Goal: Transaction & Acquisition: Purchase product/service

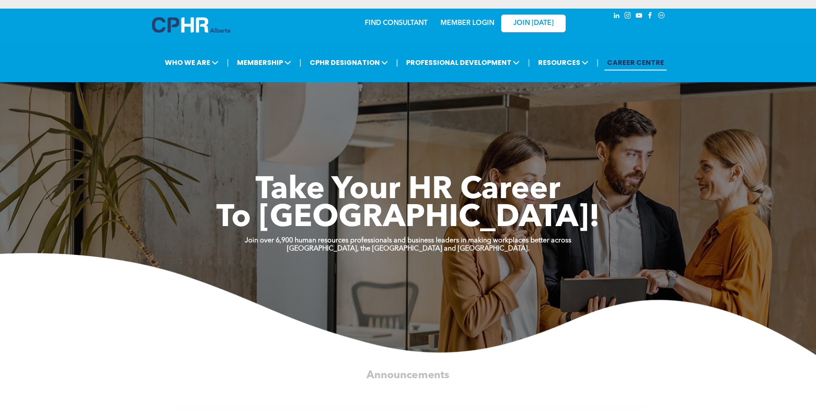
click at [465, 28] on div "MEMBER LOGIN" at bounding box center [467, 20] width 56 height 15
click at [464, 26] on link "MEMBER LOGIN" at bounding box center [468, 23] width 54 height 7
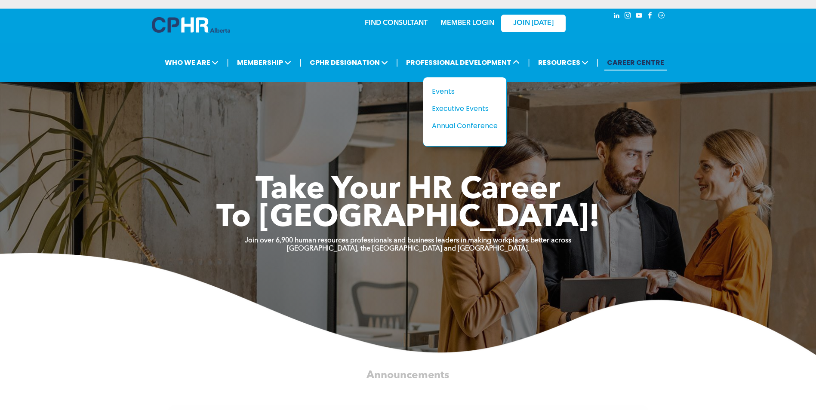
click at [472, 127] on div "Annual Conference" at bounding box center [461, 125] width 59 height 11
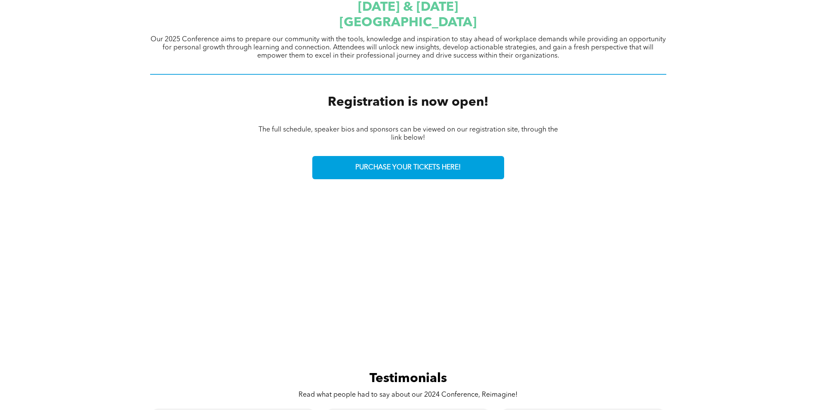
scroll to position [344, 0]
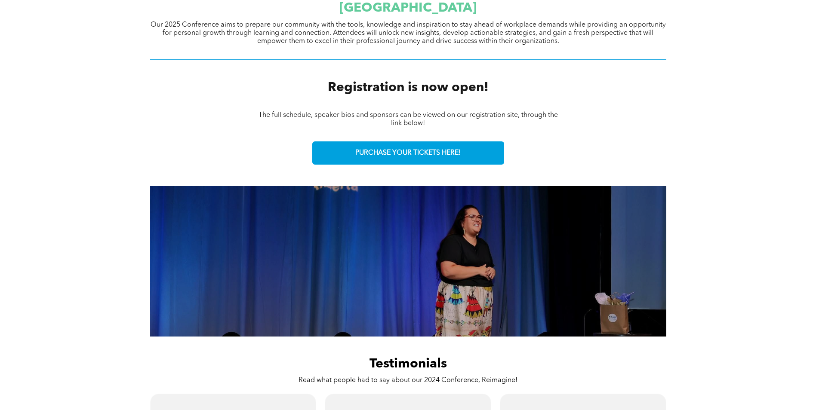
click at [417, 154] on span "PURCHASE YOUR TICKETS HERE!" at bounding box center [407, 153] width 105 height 8
